Goal: Communication & Community: Connect with others

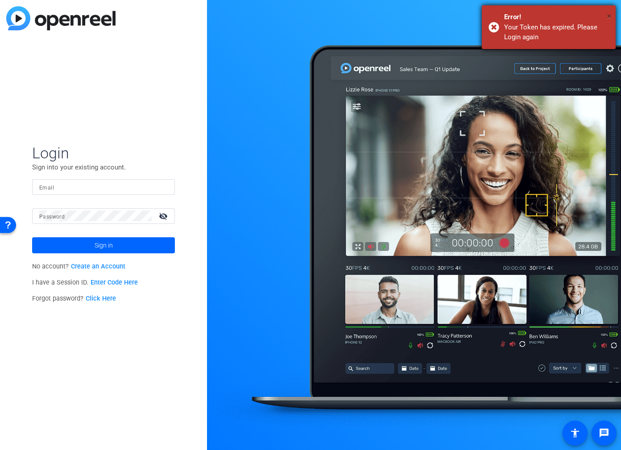
click at [612, 18] on span "×" at bounding box center [609, 16] width 5 height 11
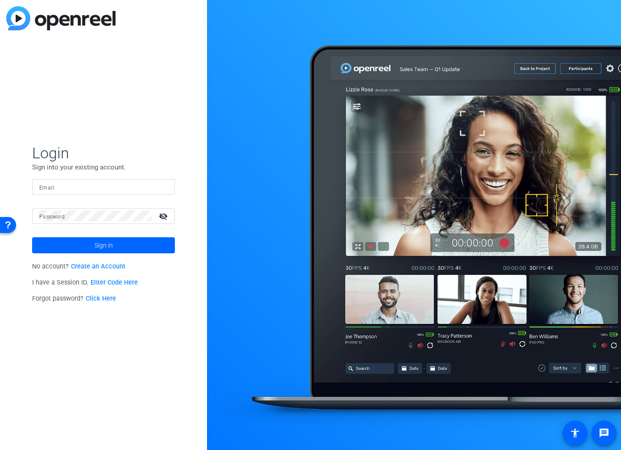
click at [104, 190] on input "Email" at bounding box center [103, 187] width 129 height 11
type input "[EMAIL_ADDRESS][DOMAIN_NAME]"
click at [32, 237] on button "Sign in" at bounding box center [103, 245] width 143 height 16
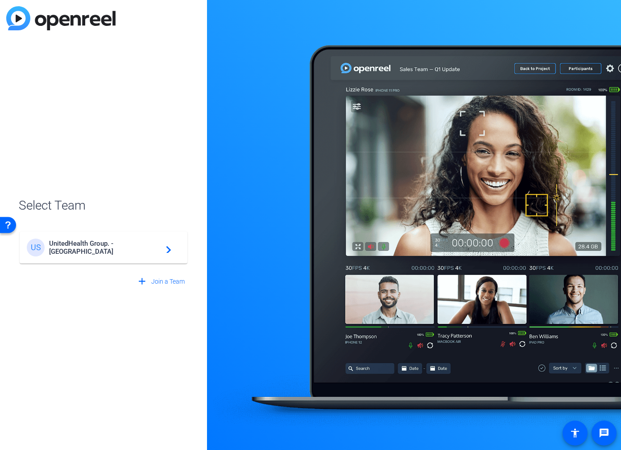
click at [133, 244] on span "UnitedHealth Group. - Tilt Studios" at bounding box center [105, 248] width 112 height 16
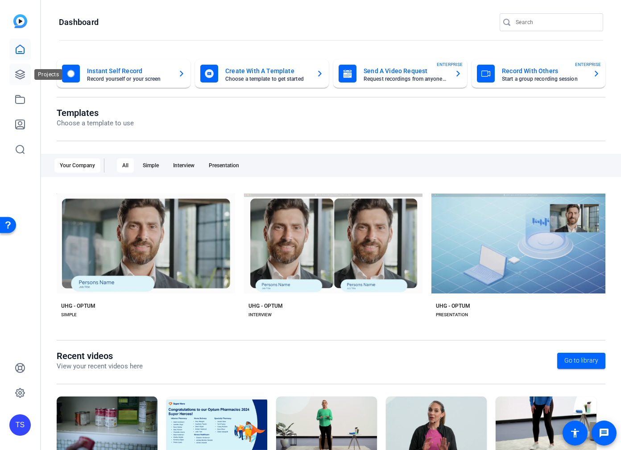
click at [21, 75] on icon at bounding box center [20, 74] width 11 height 11
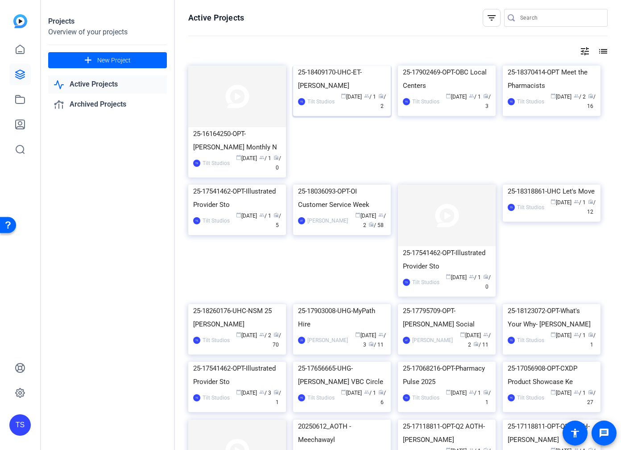
click at [356, 100] on span "calendar_today Aug 15" at bounding box center [351, 97] width 21 height 6
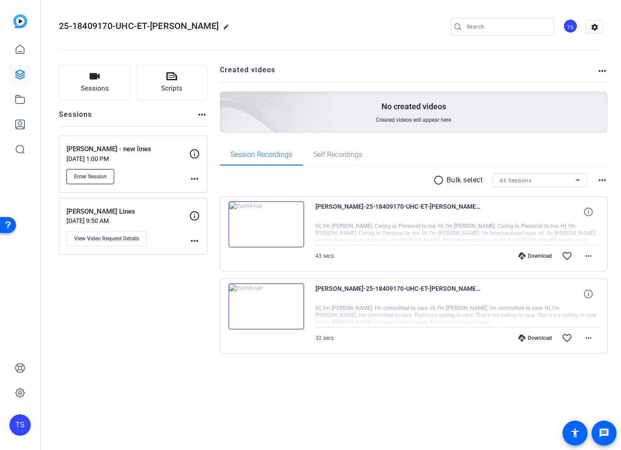
click at [106, 180] on span "Enter Session" at bounding box center [90, 176] width 33 height 7
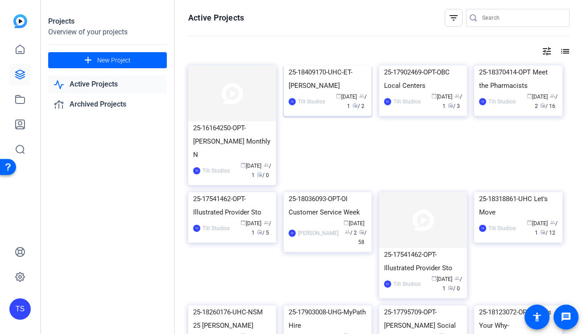
click at [335, 92] on div "25-18409170-UHC-ET-Marta" at bounding box center [328, 79] width 78 height 27
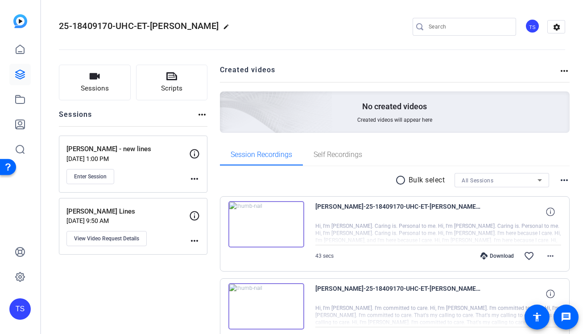
click at [197, 177] on mat-icon "more_horiz" at bounding box center [194, 179] width 11 height 11
click at [150, 174] on div at bounding box center [291, 167] width 583 height 334
click at [197, 180] on mat-icon "more_horiz" at bounding box center [194, 179] width 11 height 11
click at [202, 187] on span "Edit Session" at bounding box center [216, 192] width 41 height 11
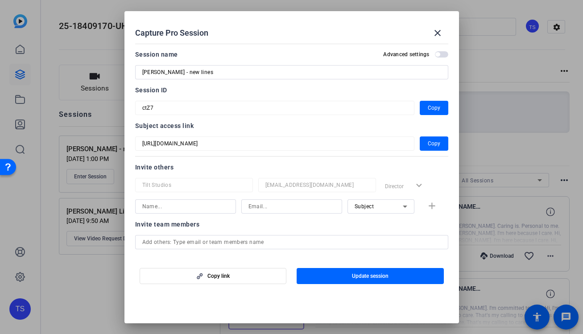
click at [428, 154] on div "Session name Advanced settings Marta - new lines Session ID ctZ7 Copy Subject a…" at bounding box center [291, 169] width 313 height 241
click at [429, 148] on span "Copy" at bounding box center [434, 143] width 12 height 11
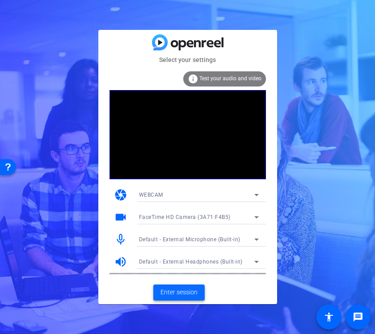
click at [192, 289] on span "Enter session" at bounding box center [178, 292] width 37 height 9
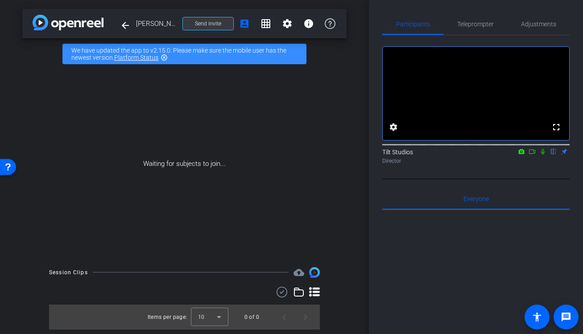
click at [225, 25] on span at bounding box center [208, 23] width 50 height 21
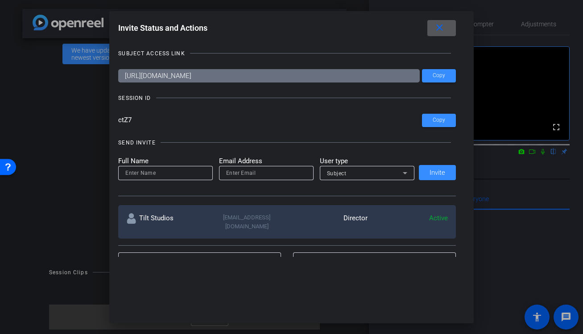
click at [441, 26] on mat-icon "close" at bounding box center [439, 27] width 11 height 11
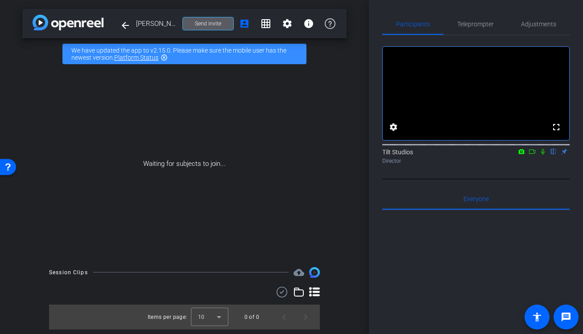
click at [218, 23] on span "Send invite" at bounding box center [208, 23] width 26 height 7
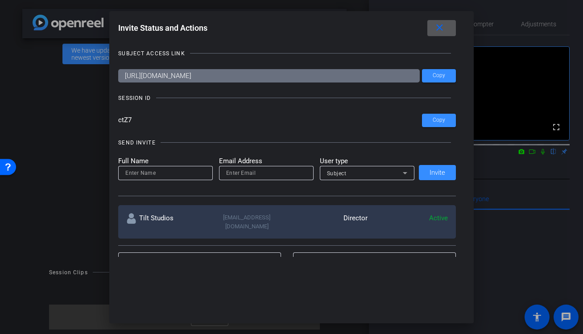
click at [187, 174] on input at bounding box center [165, 173] width 80 height 11
type input "[PERSON_NAME]"
paste input "[PERSON_NAME][EMAIL_ADDRESS][PERSON_NAME][DOMAIN_NAME]"
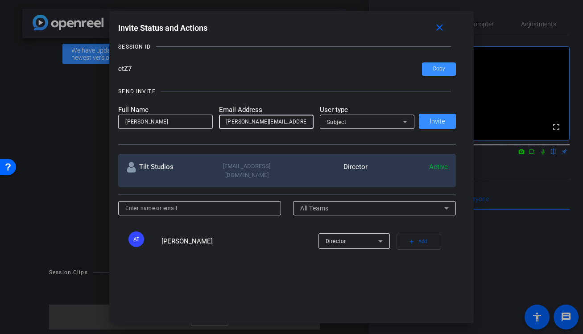
scroll to position [53, 0]
type input "[PERSON_NAME][EMAIL_ADDRESS][PERSON_NAME][DOMAIN_NAME]"
click at [443, 122] on span "Invite" at bounding box center [438, 120] width 16 height 7
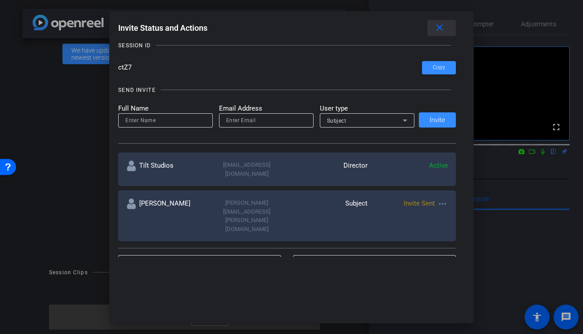
click at [441, 30] on mat-icon "close" at bounding box center [439, 27] width 11 height 11
